Goal: Entertainment & Leisure: Consume media (video, audio)

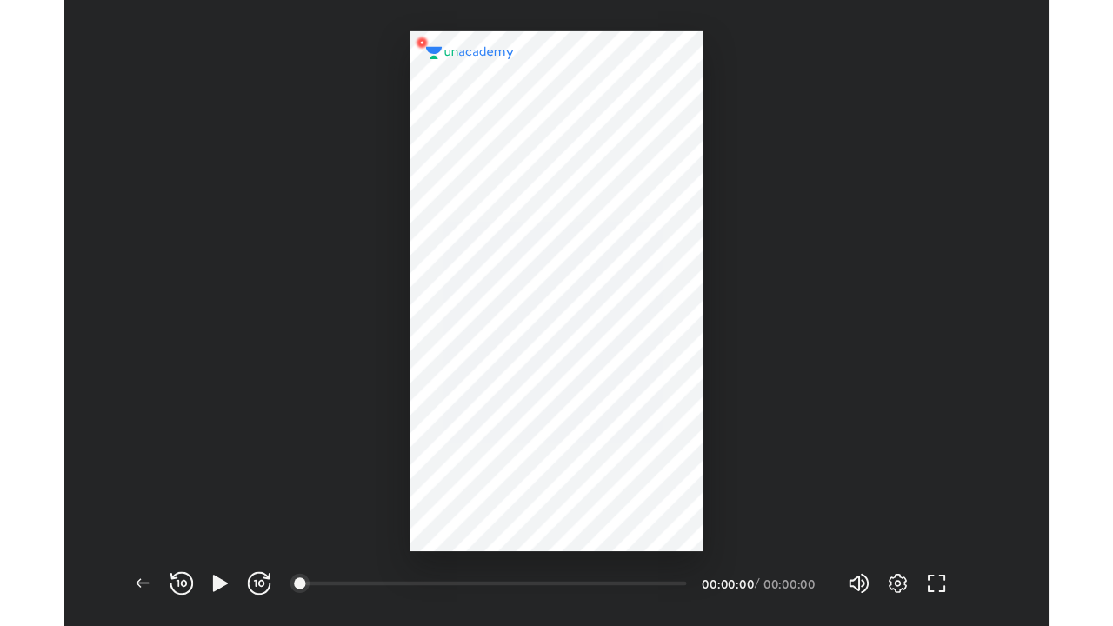
scroll to position [562, 884]
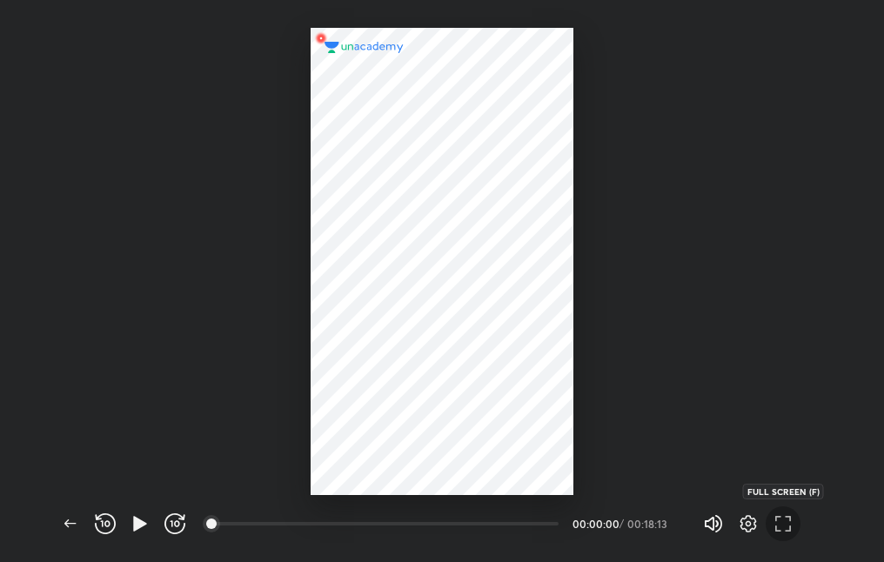
click at [777, 525] on icon "button" at bounding box center [782, 523] width 21 height 21
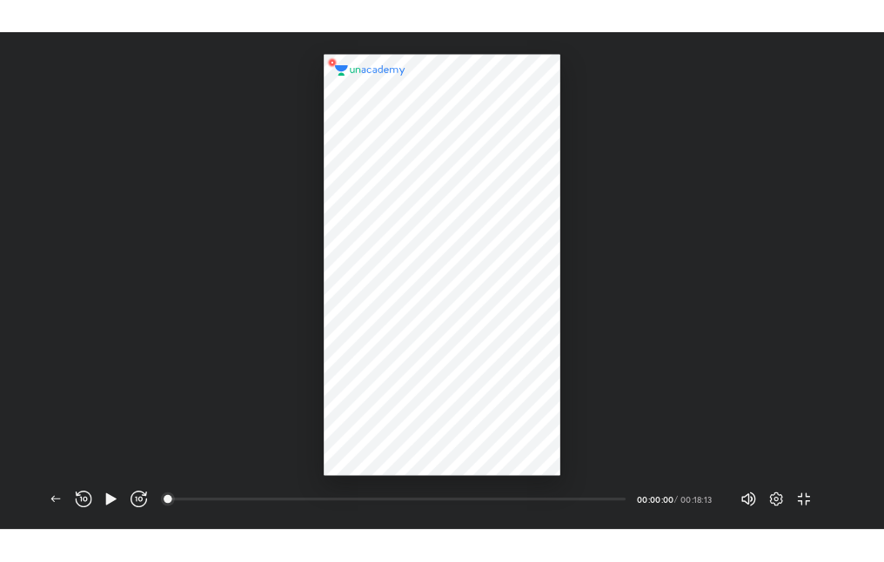
scroll to position [626, 1113]
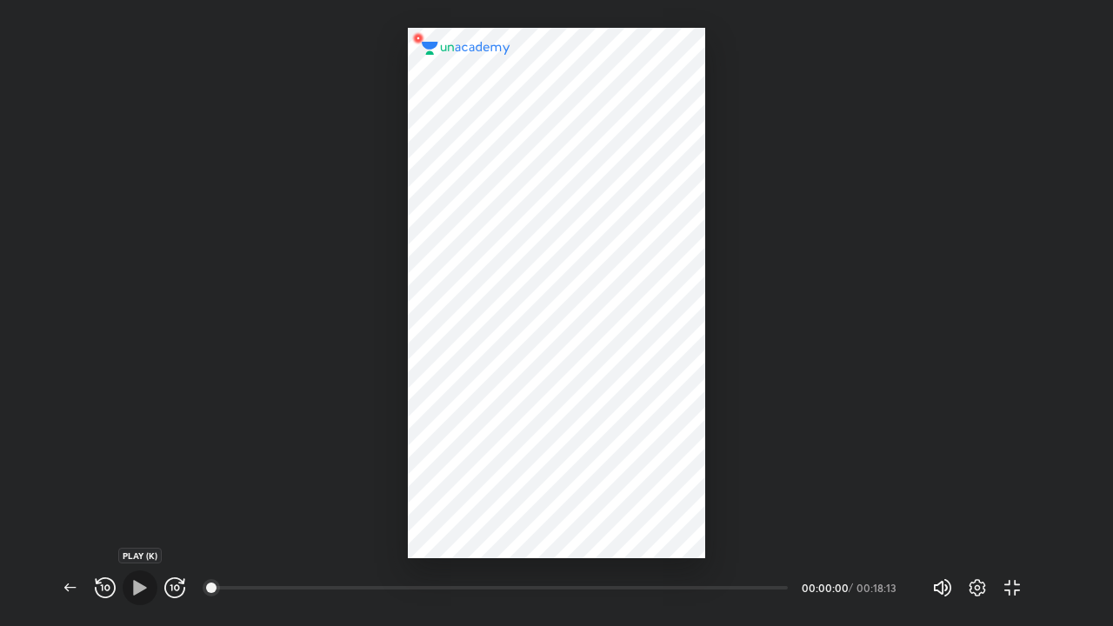
click at [132, 561] on icon "button" at bounding box center [140, 587] width 21 height 21
click at [883, 30] on div at bounding box center [556, 279] width 1113 height 558
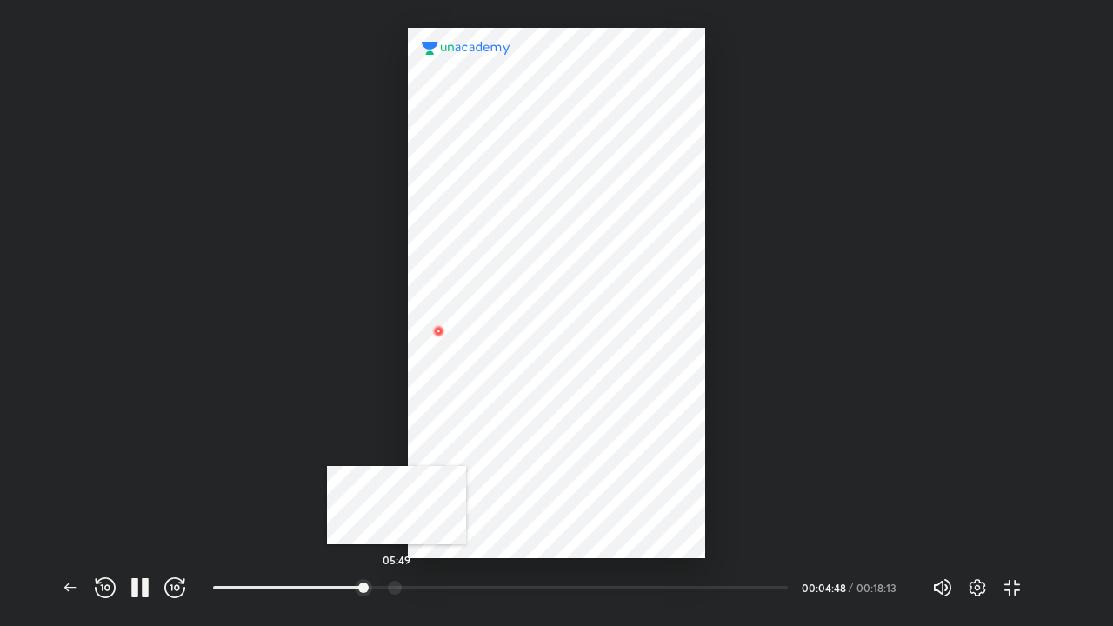
click at [397, 561] on div at bounding box center [395, 588] width 14 height 14
click at [417, 561] on div at bounding box center [416, 588] width 14 height 14
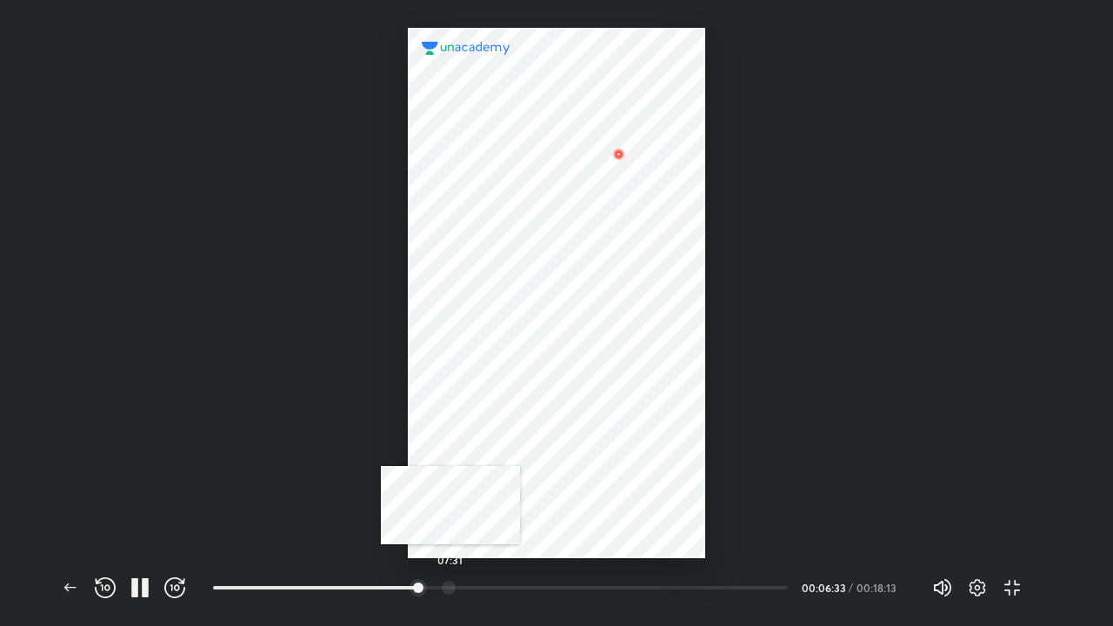
click at [451, 561] on div at bounding box center [449, 588] width 14 height 14
click at [491, 561] on div at bounding box center [490, 588] width 14 height 14
click at [528, 561] on div at bounding box center [526, 588] width 14 height 14
click at [563, 561] on div at bounding box center [561, 588] width 14 height 14
click at [592, 561] on div "11:51" at bounding box center [507, 587] width 589 height 21
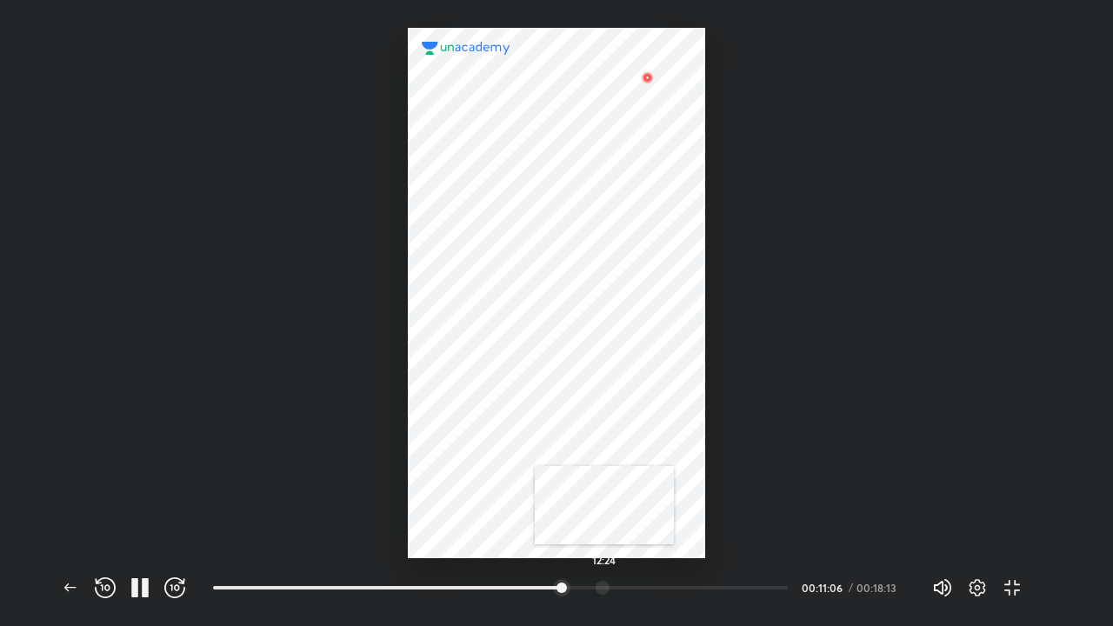
click at [604, 561] on div at bounding box center [603, 588] width 14 height 14
click at [634, 561] on div at bounding box center [627, 588] width 14 height 14
click at [654, 561] on div at bounding box center [653, 588] width 14 height 14
click at [677, 561] on div at bounding box center [671, 588] width 14 height 14
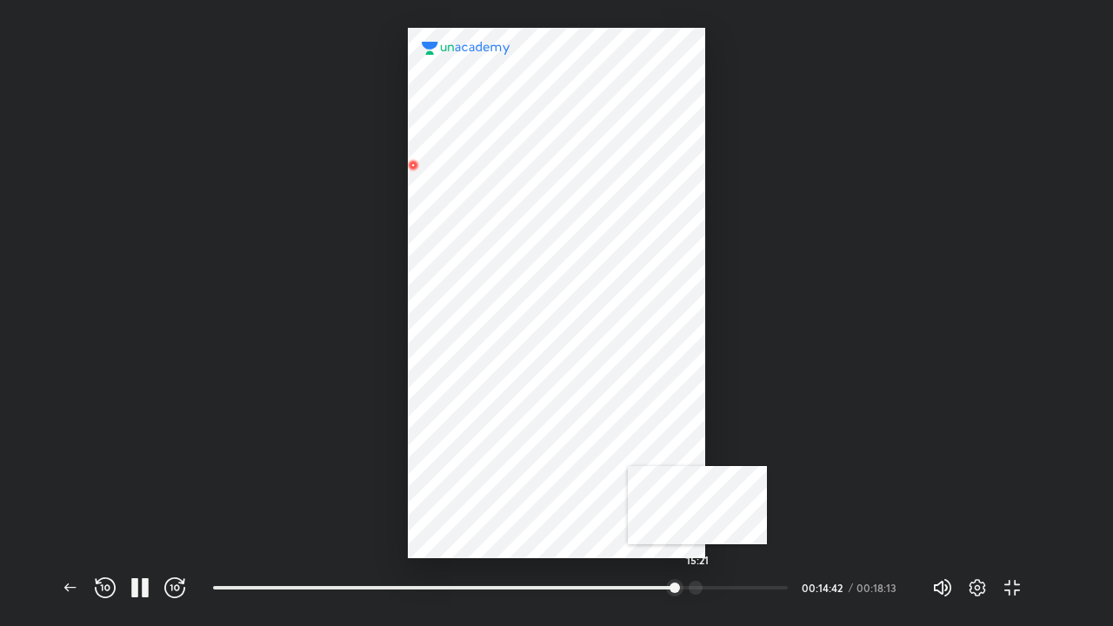
click at [699, 561] on div at bounding box center [696, 588] width 14 height 14
click at [700, 561] on div at bounding box center [696, 588] width 14 height 14
click at [724, 561] on div at bounding box center [722, 588] width 14 height 14
click at [751, 561] on div at bounding box center [745, 588] width 14 height 14
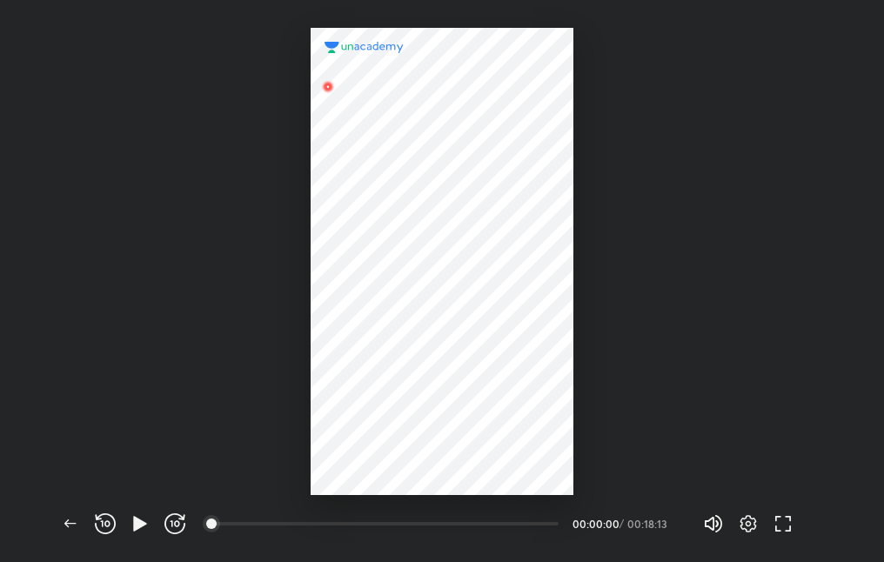
scroll to position [562, 884]
click at [68, 524] on icon "button" at bounding box center [70, 523] width 21 height 21
click at [66, 517] on icon "button" at bounding box center [70, 523] width 21 height 21
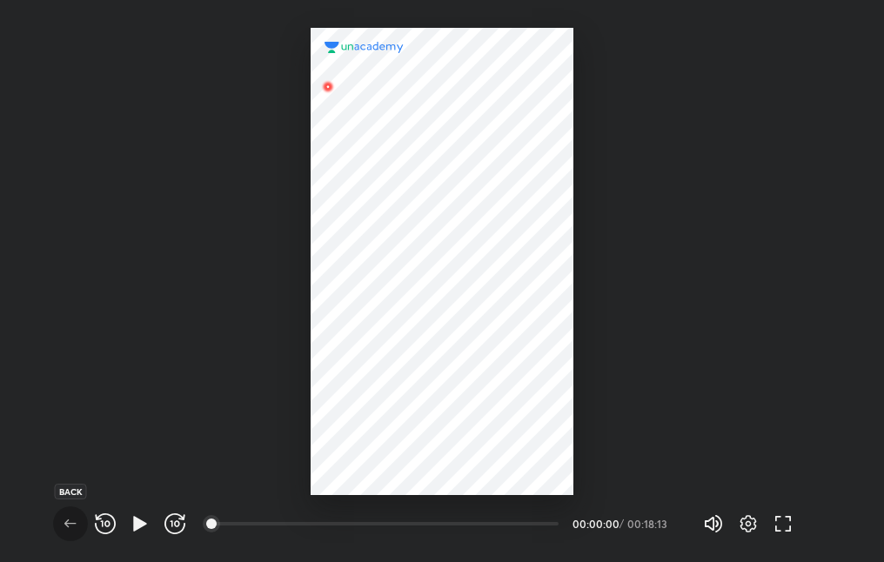
click at [64, 530] on icon "button" at bounding box center [70, 523] width 21 height 21
click at [68, 521] on icon "button" at bounding box center [70, 523] width 21 height 21
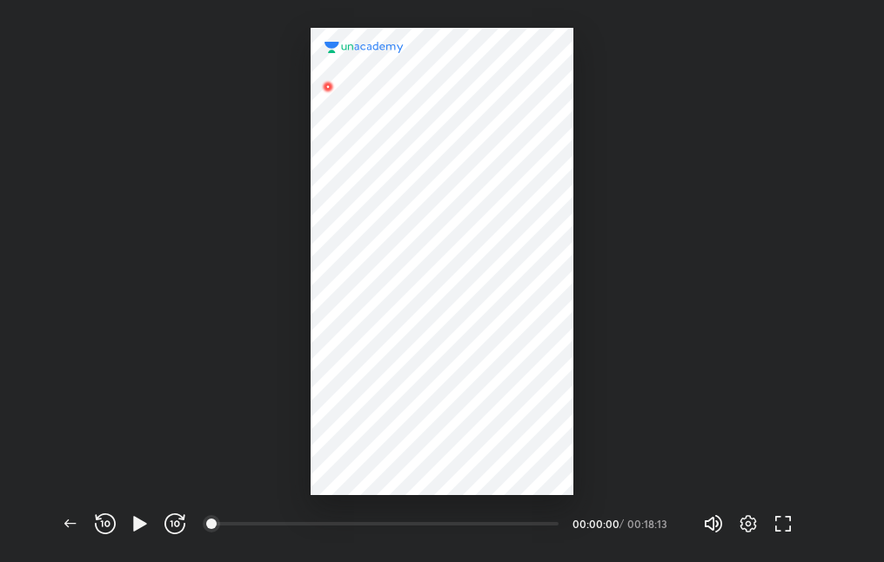
click at [68, 521] on icon "button" at bounding box center [70, 523] width 21 height 21
